Goal: Task Accomplishment & Management: Use online tool/utility

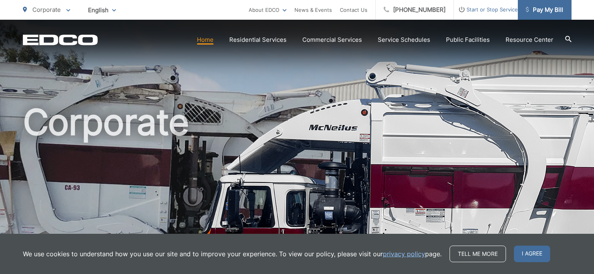
click at [549, 10] on span "Pay My Bill" at bounding box center [543, 9] width 37 height 9
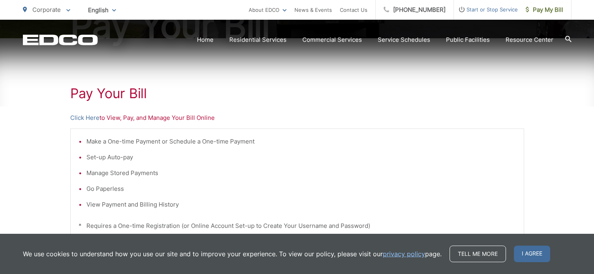
scroll to position [158, 0]
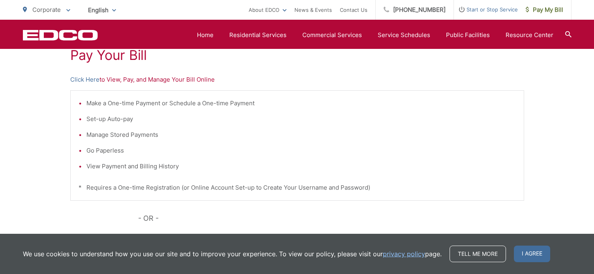
click at [156, 79] on p "Click Here to View, Pay, and Manage Your Bill Online" at bounding box center [297, 79] width 454 height 9
click at [91, 80] on link "Click Here" at bounding box center [84, 79] width 29 height 9
